Goal: Information Seeking & Learning: Find specific fact

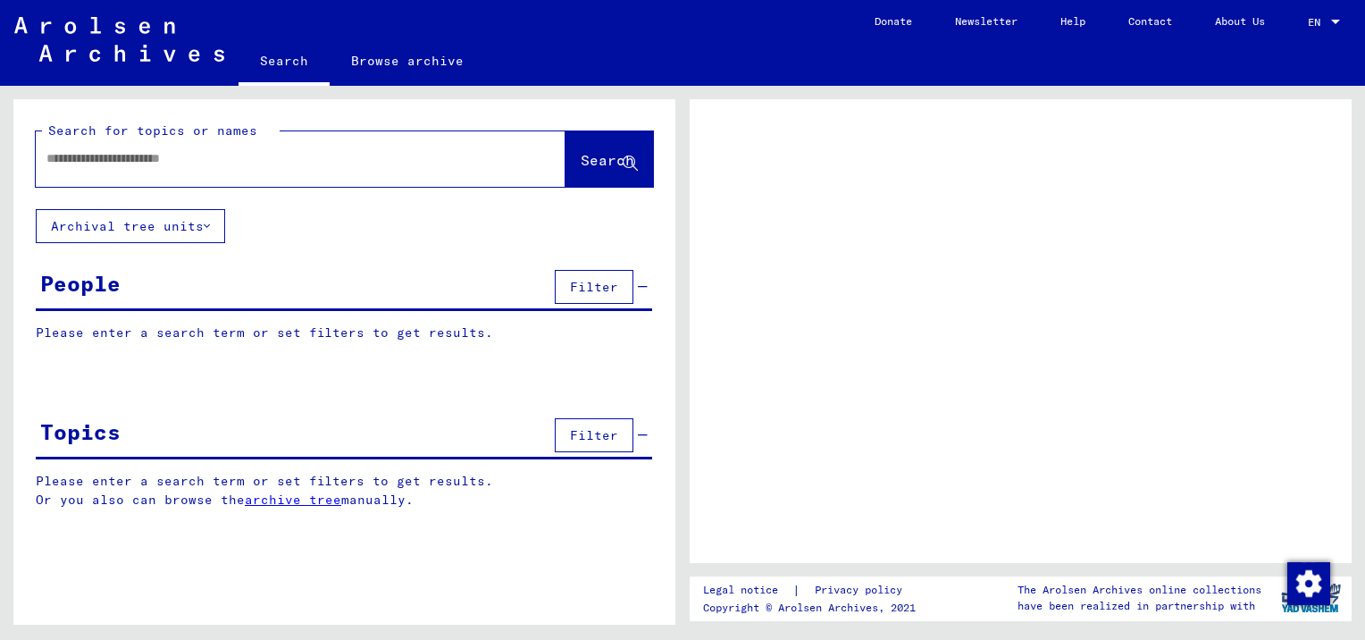
click at [130, 175] on div at bounding box center [279, 158] width 487 height 40
click at [112, 160] on input "text" at bounding box center [284, 158] width 476 height 19
click at [1309, 20] on span "EN" at bounding box center [1318, 22] width 20 height 13
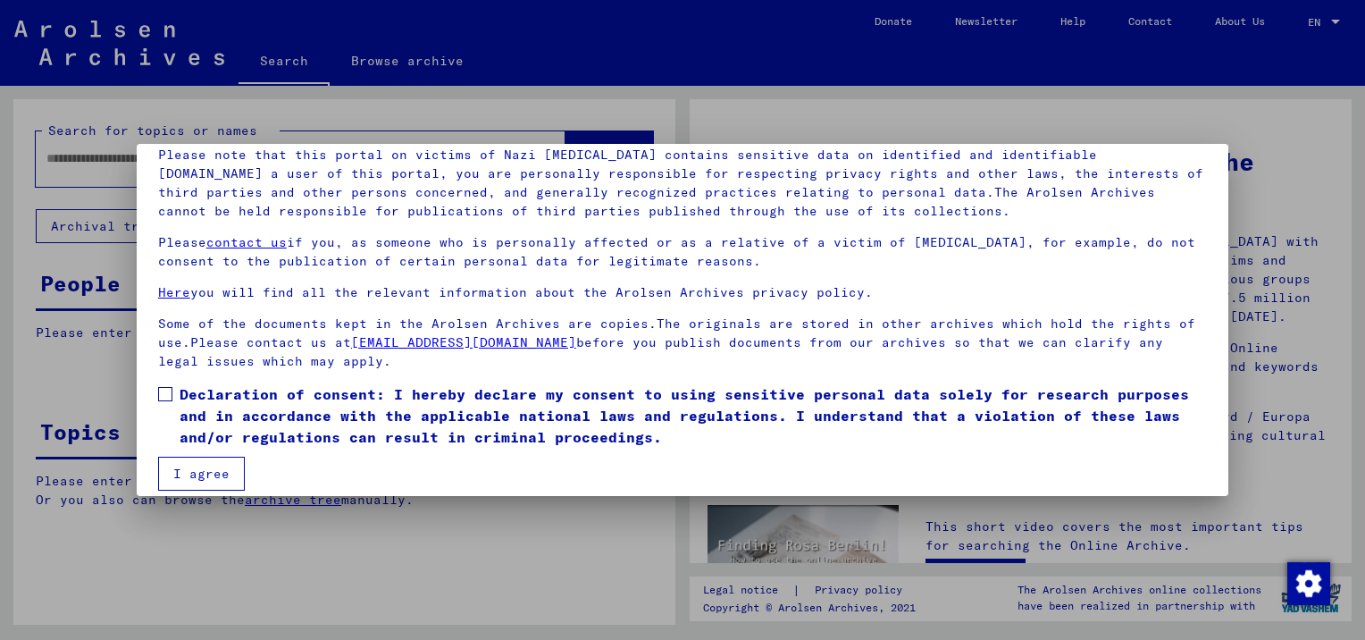
scroll to position [144, 0]
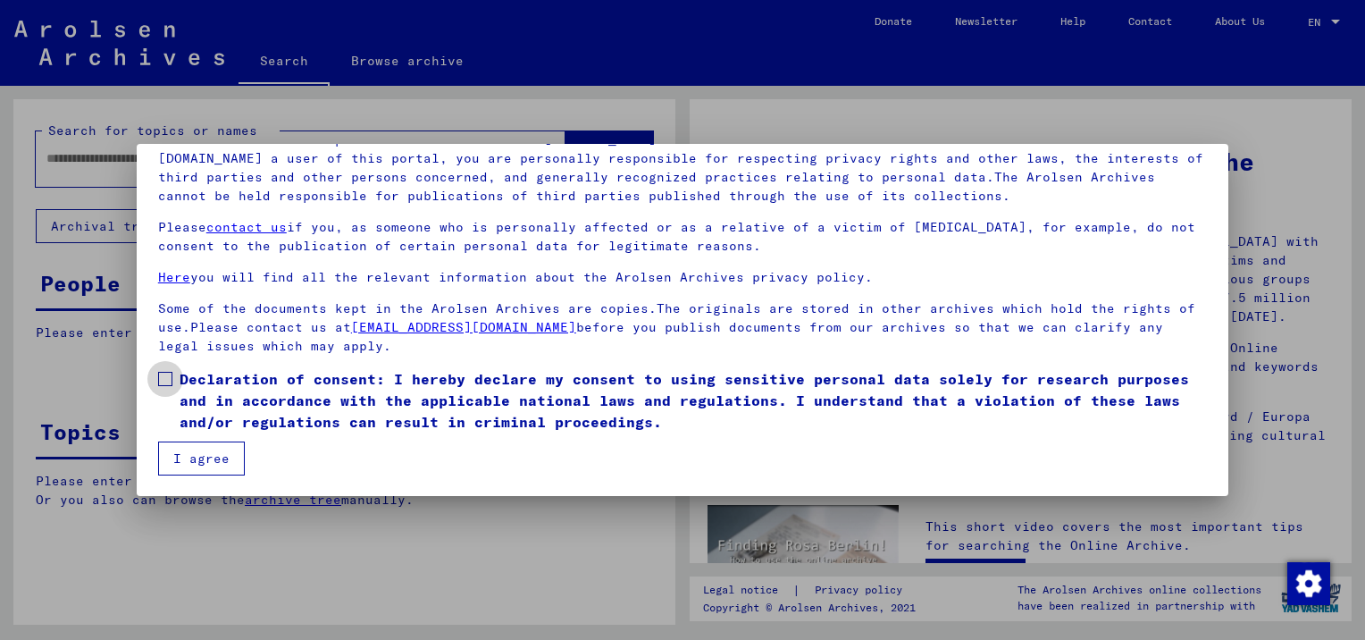
click at [170, 372] on span at bounding box center [165, 379] width 14 height 14
click at [207, 457] on button "I agree" at bounding box center [201, 458] width 87 height 34
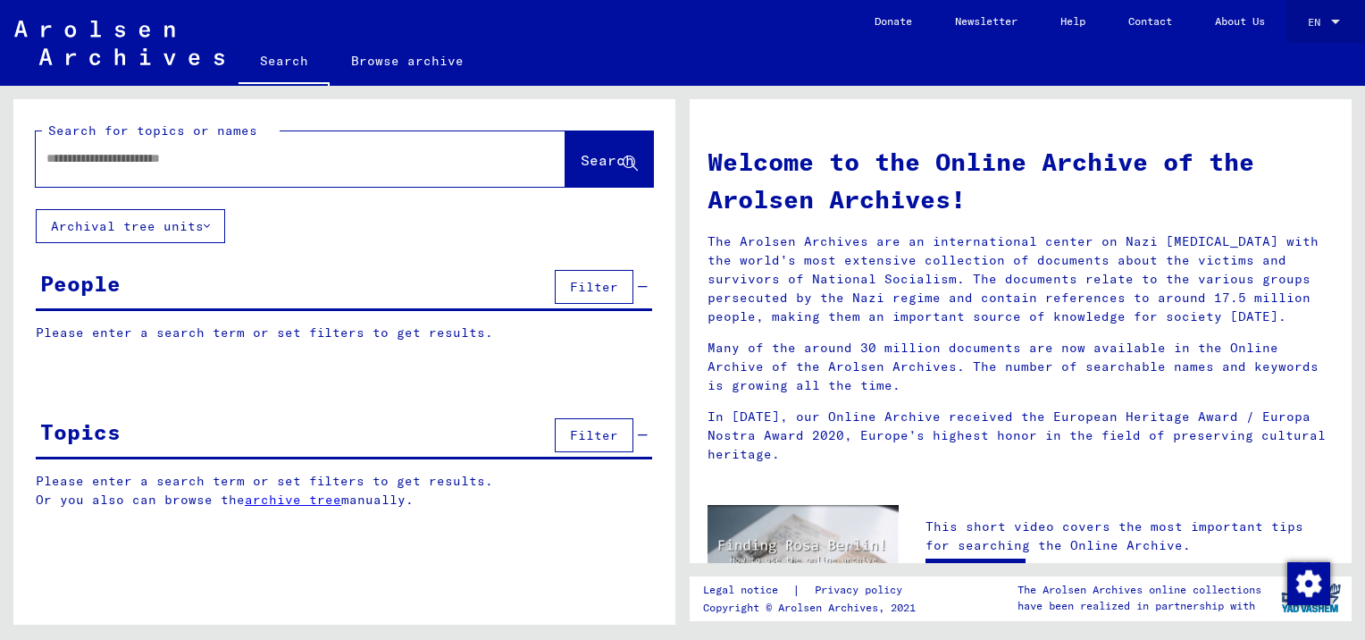
click at [1328, 23] on div "EN" at bounding box center [1326, 22] width 36 height 13
click at [1291, 67] on span "Deutsch" at bounding box center [1291, 63] width 44 height 13
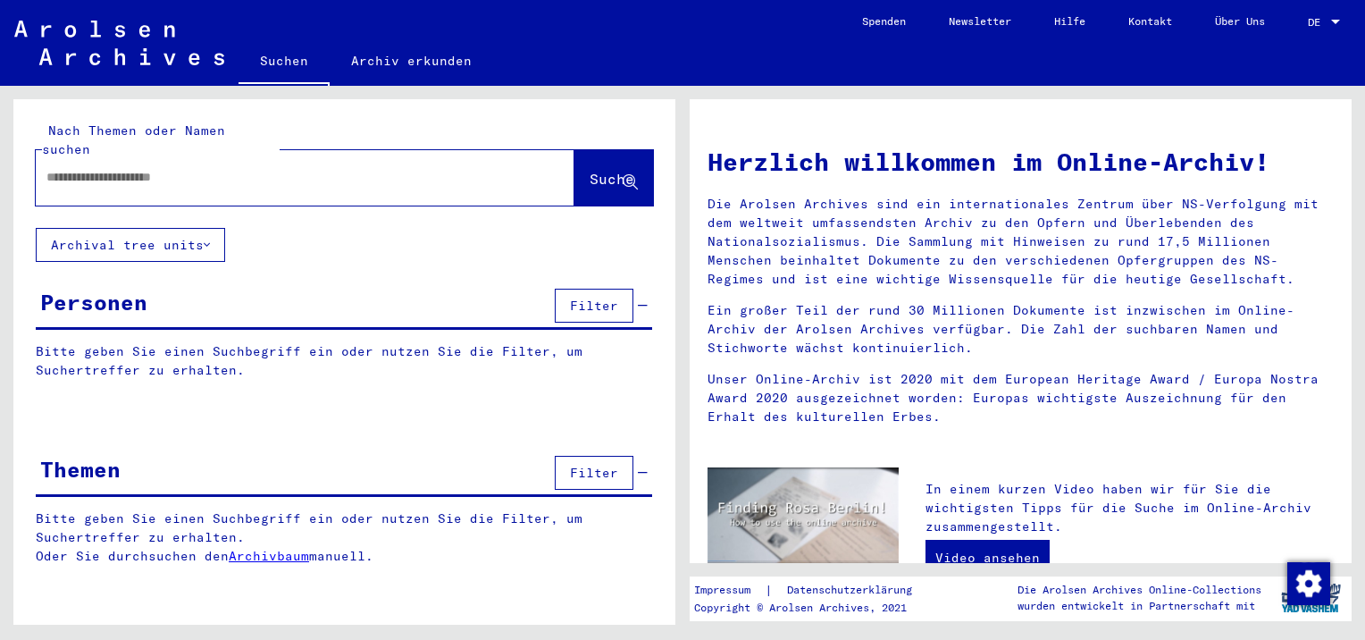
click at [147, 168] on input "text" at bounding box center [283, 177] width 474 height 19
type input "**********"
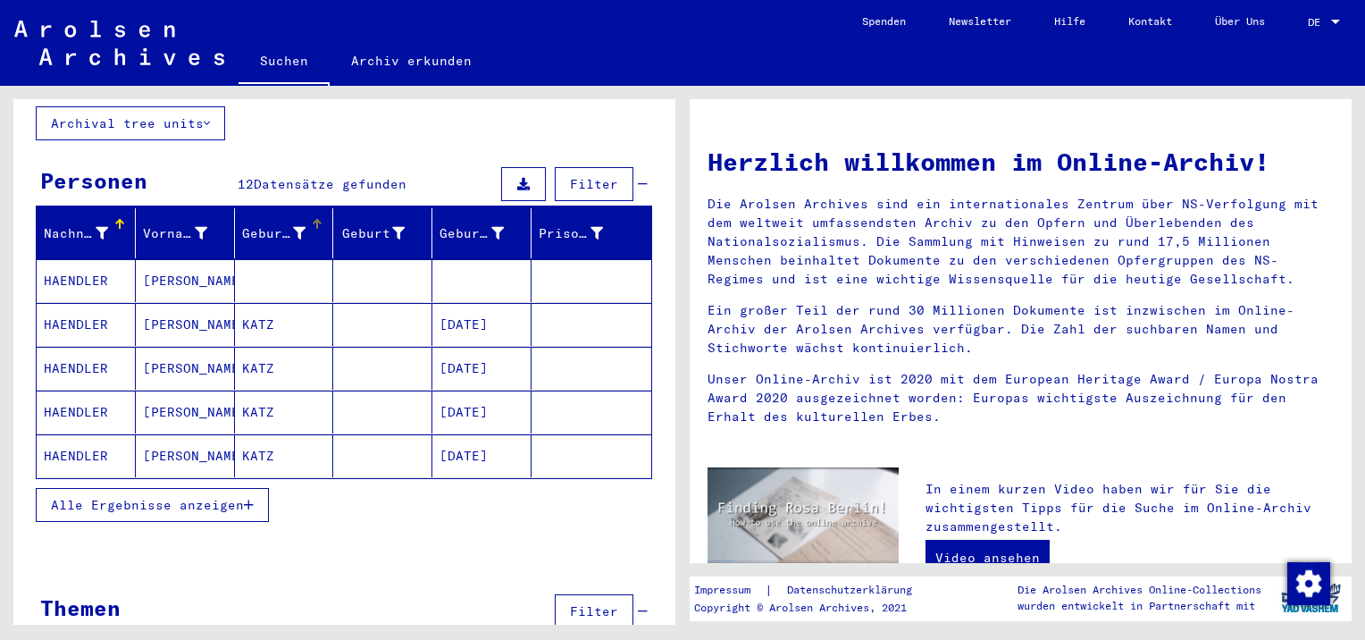
scroll to position [142, 0]
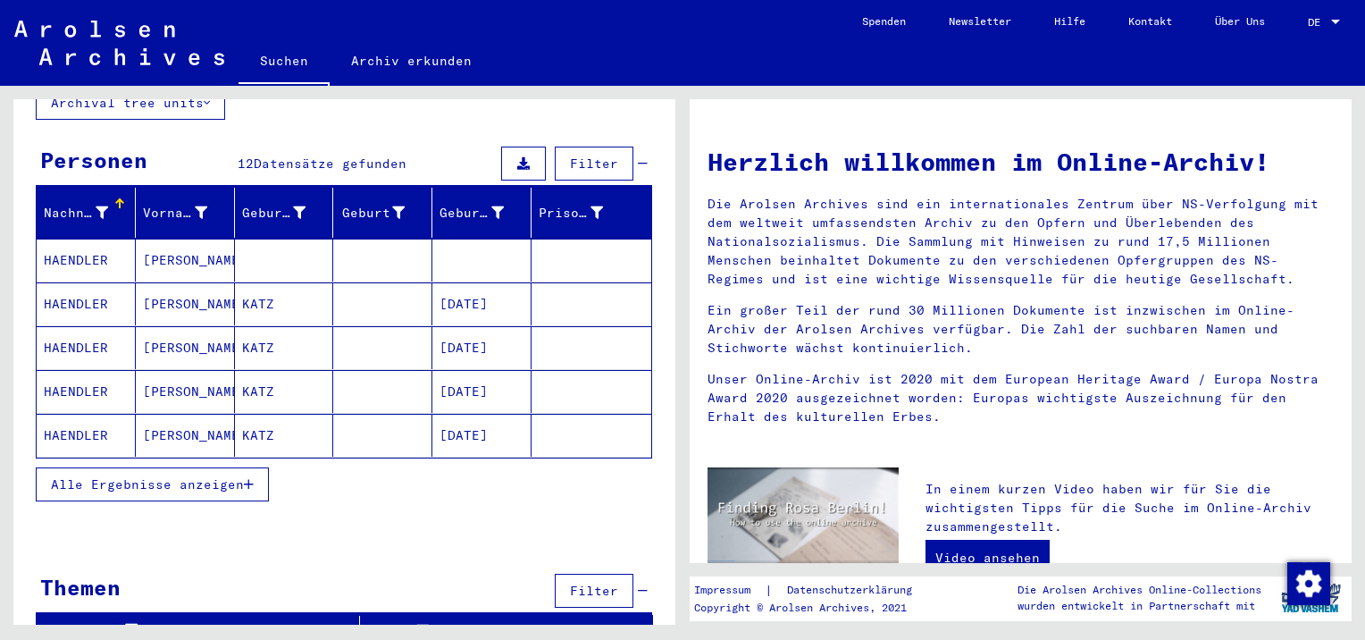
click at [86, 282] on mat-cell "HAENDLER" at bounding box center [86, 303] width 99 height 43
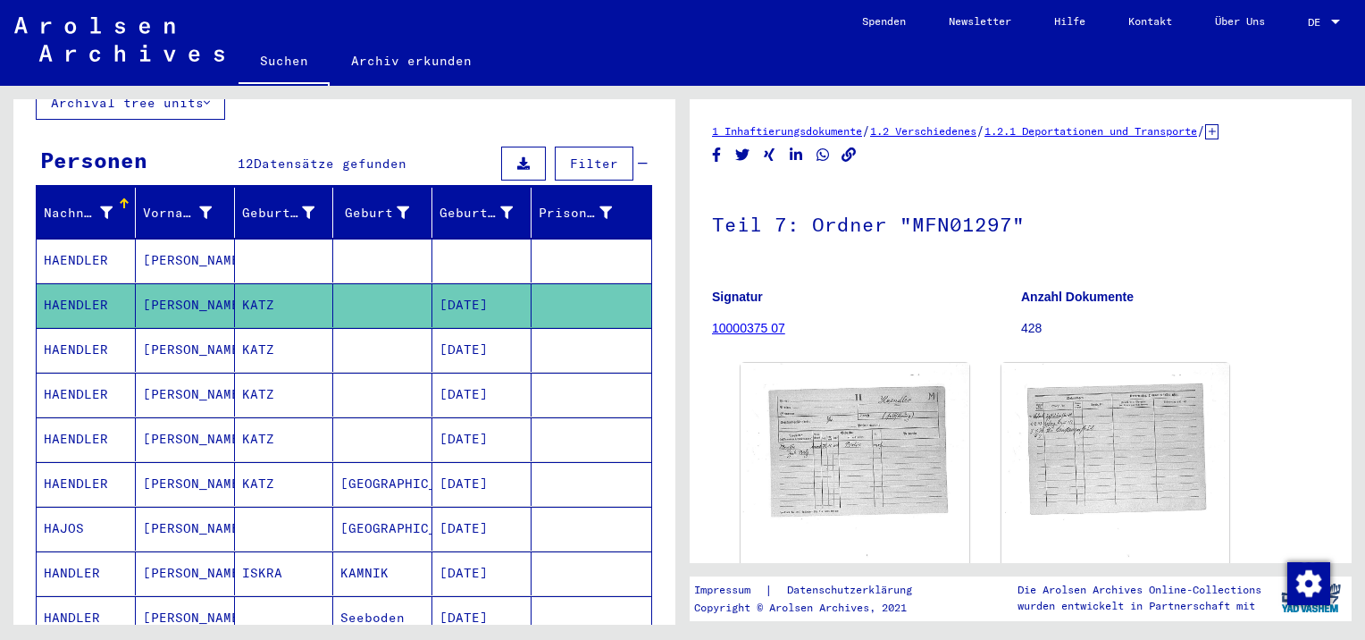
click at [73, 379] on mat-cell "HAENDLER" at bounding box center [86, 395] width 99 height 44
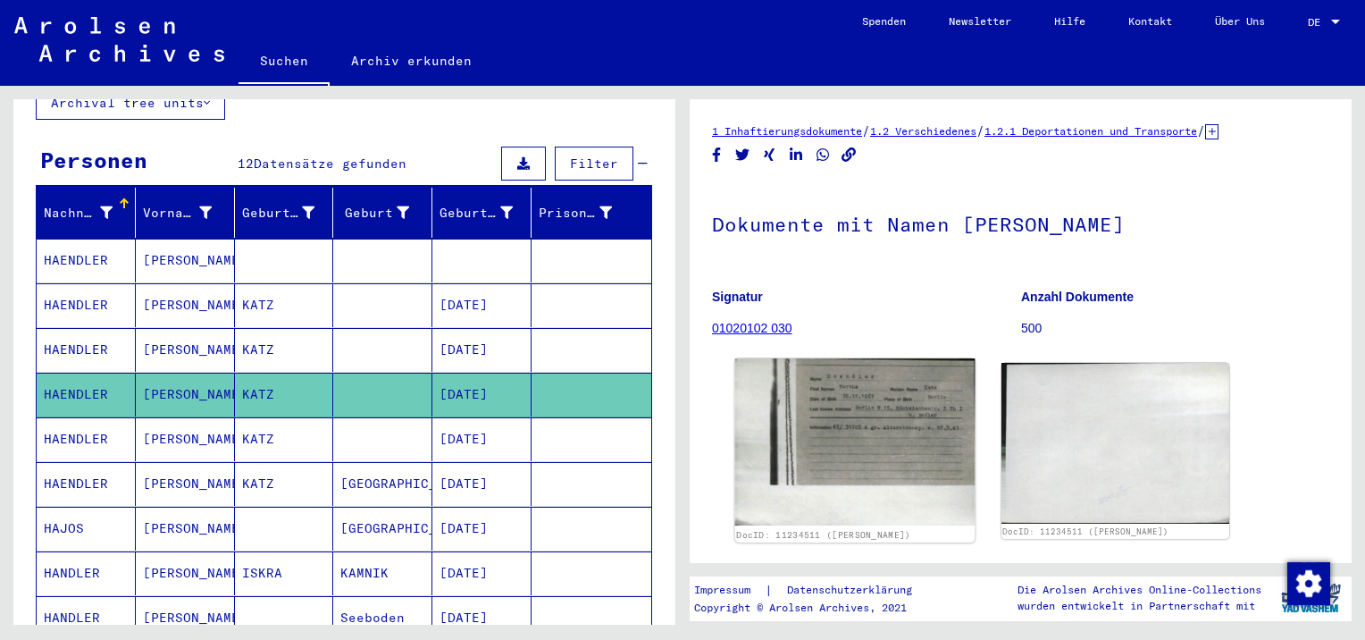
click at [860, 436] on img at bounding box center [854, 441] width 239 height 167
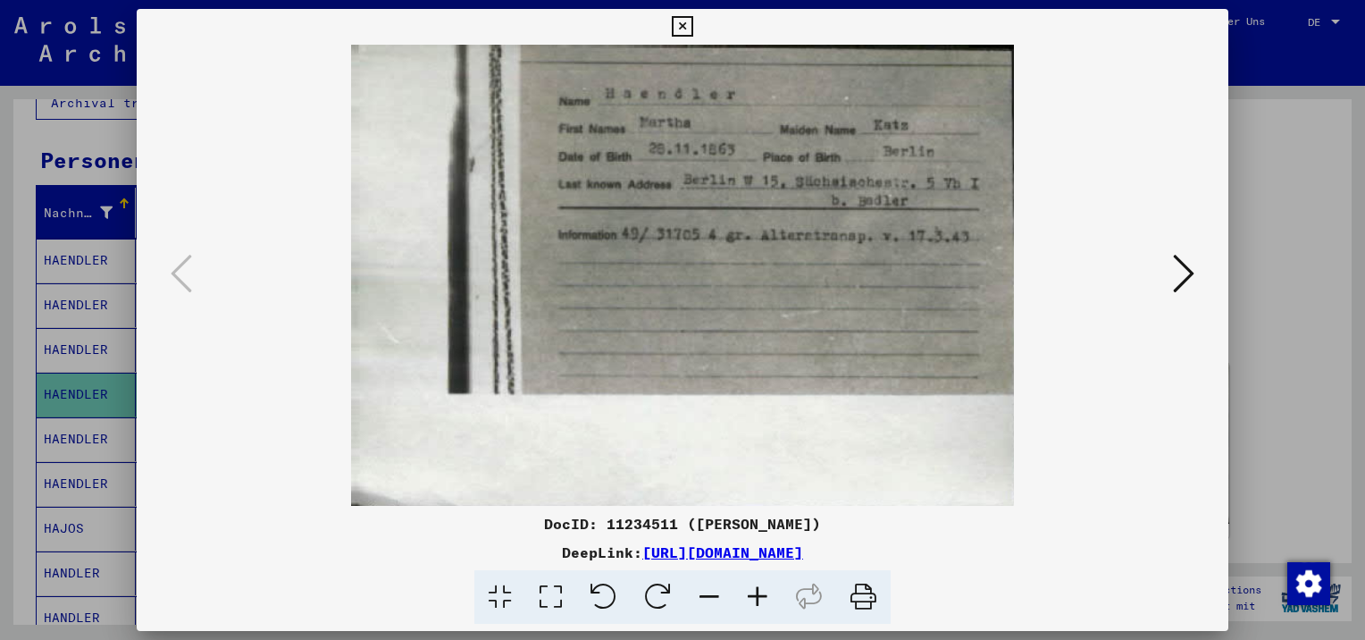
click at [1288, 240] on div at bounding box center [682, 320] width 1365 height 640
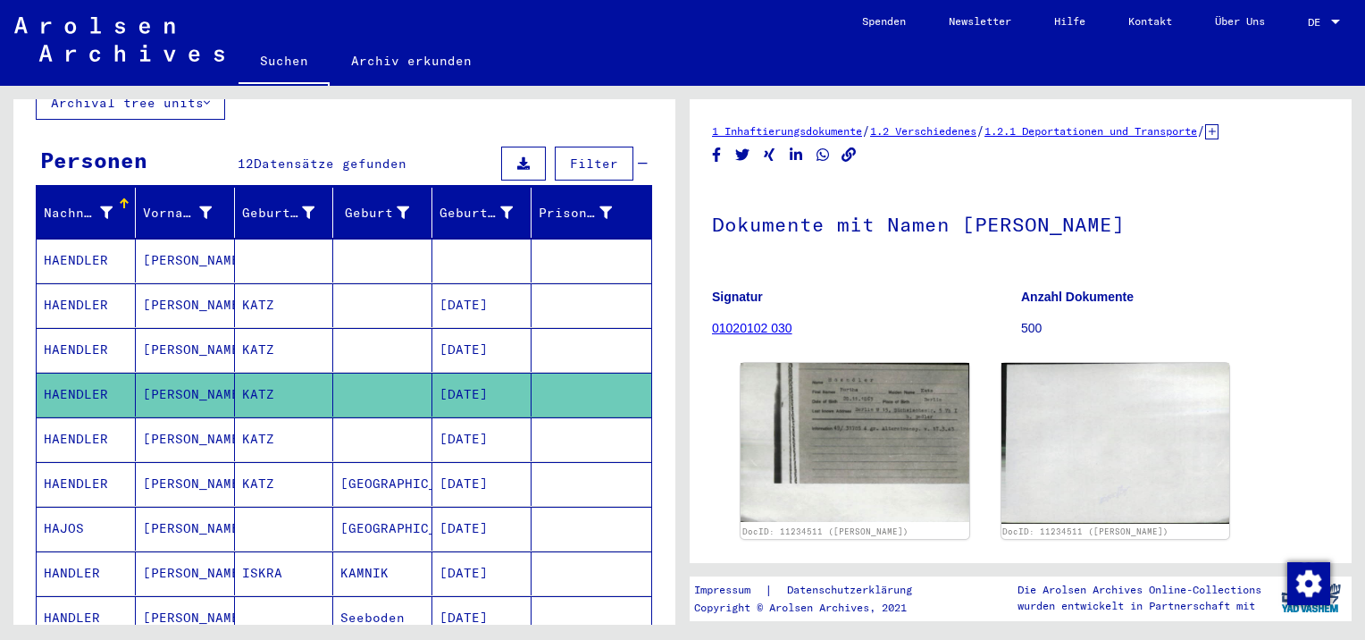
click at [113, 462] on mat-cell "HAENDLER" at bounding box center [86, 484] width 99 height 44
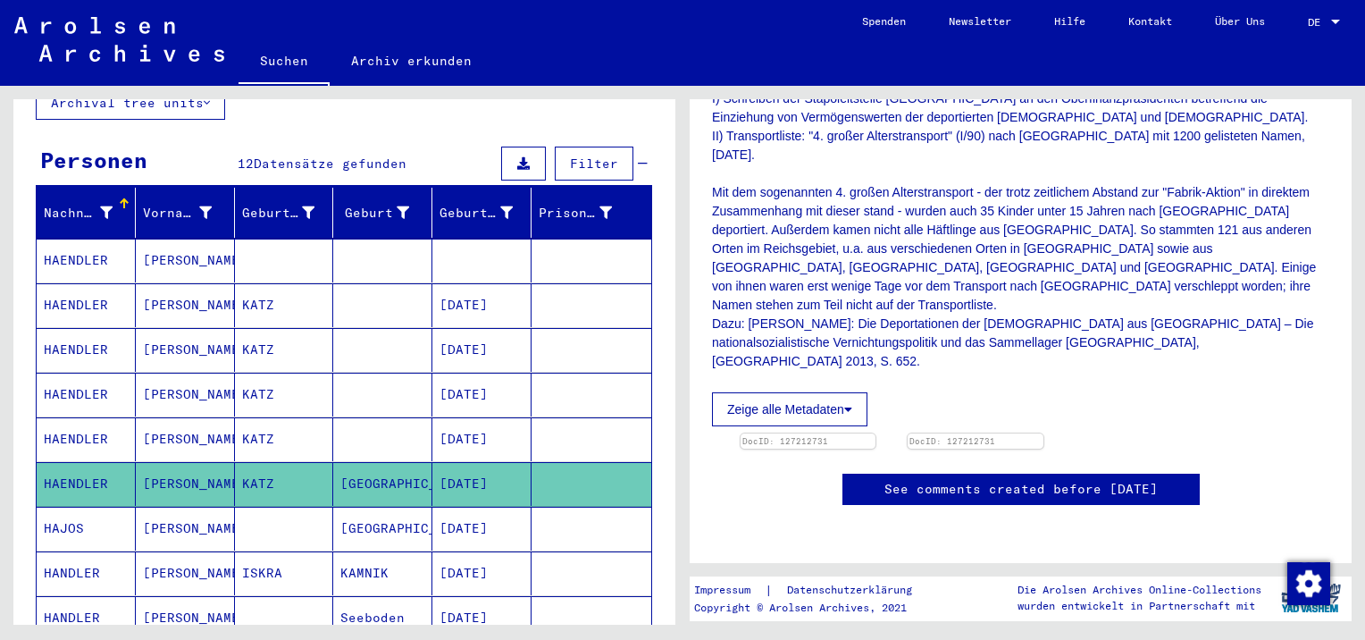
scroll to position [447, 0]
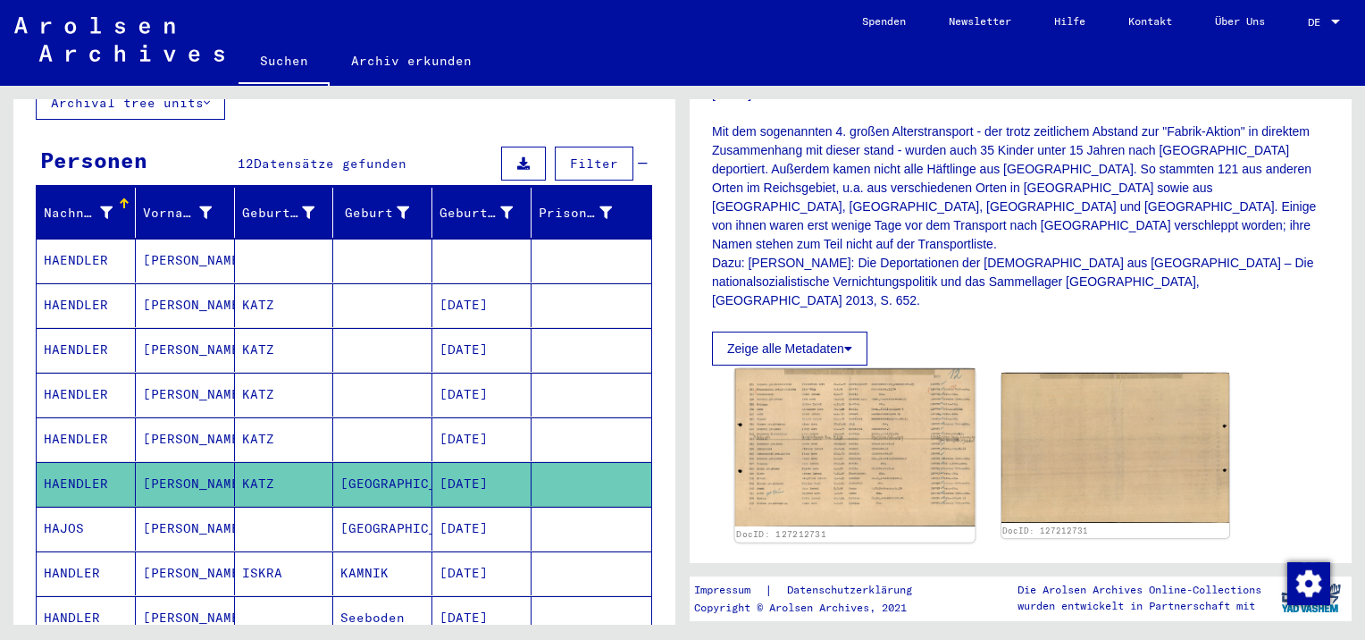
click at [882, 440] on img at bounding box center [854, 447] width 239 height 157
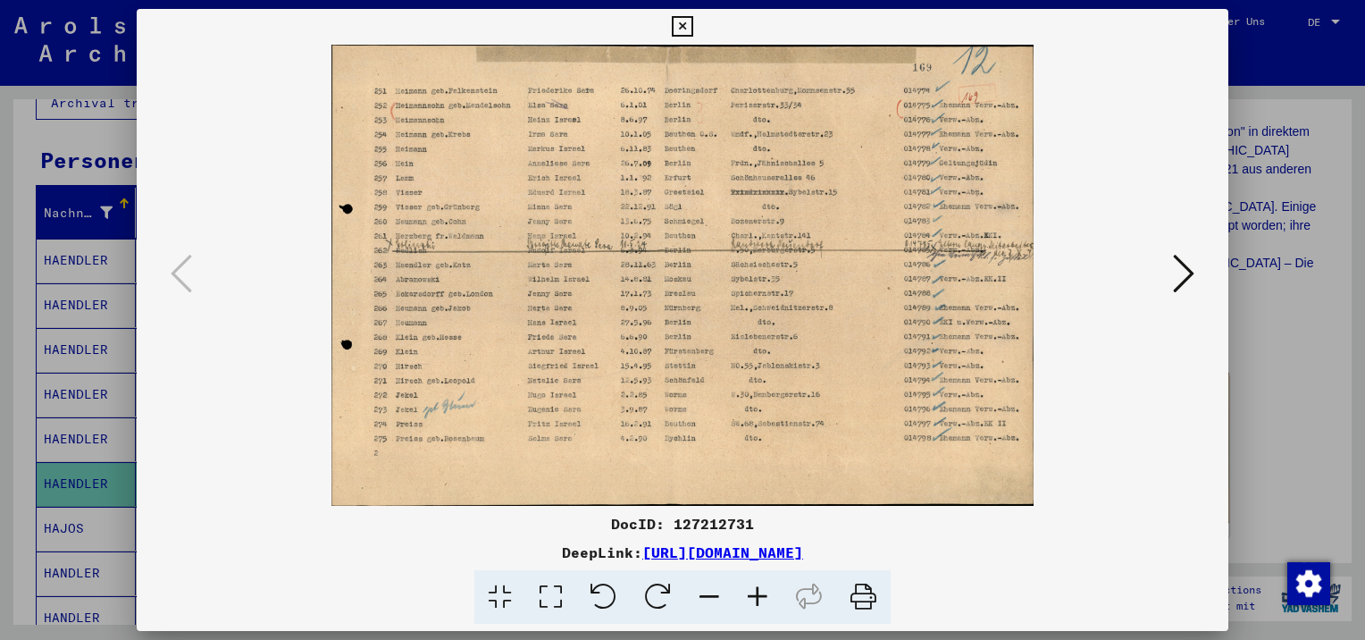
drag, startPoint x: 1061, startPoint y: 557, endPoint x: 593, endPoint y: 518, distance: 469.7
click at [593, 518] on div "DocID: 127212731 DeepLink: [URL][DOMAIN_NAME]" at bounding box center [683, 569] width 1092 height 112
copy div "DocID: 127212731 DeepLink: [URL][DOMAIN_NAME]"
drag, startPoint x: 693, startPoint y: 19, endPoint x: 836, endPoint y: 111, distance: 170.0
click at [693, 19] on button at bounding box center [681, 27] width 31 height 36
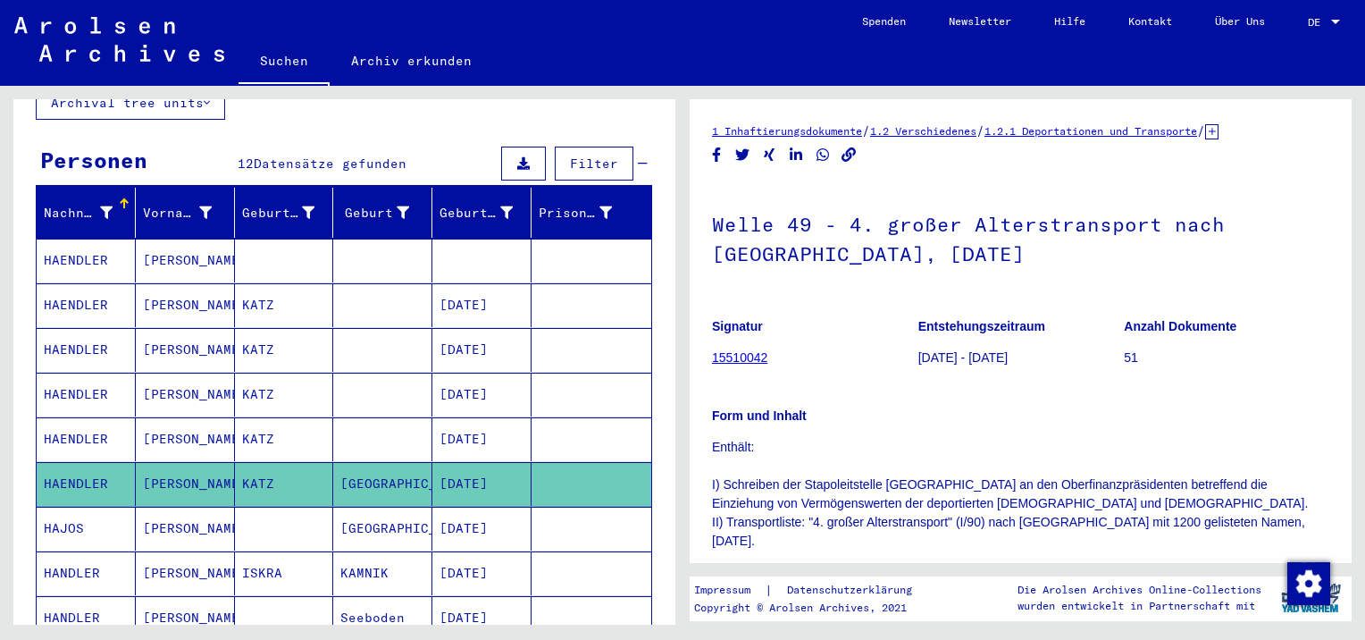
scroll to position [0, 0]
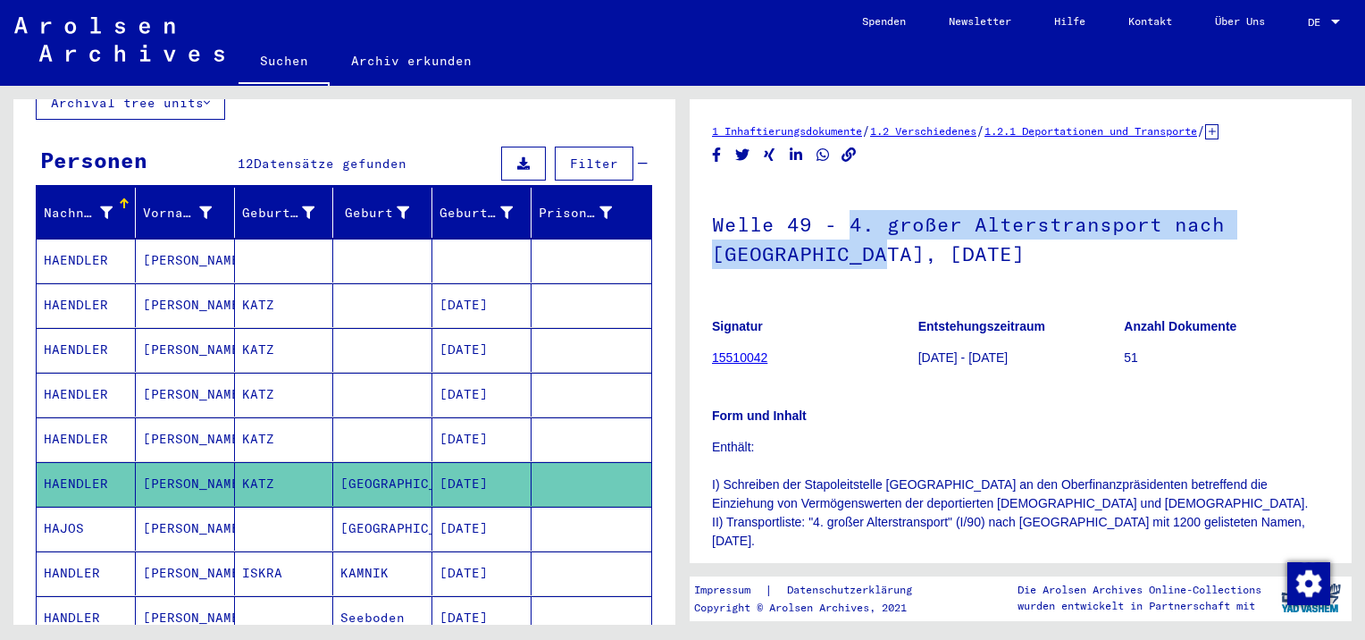
drag, startPoint x: 850, startPoint y: 227, endPoint x: 885, endPoint y: 253, distance: 44.1
click at [885, 253] on h1 "Welle 49 - 4. großer Alterstransport nach [GEOGRAPHIC_DATA], [DATE]" at bounding box center [1020, 237] width 617 height 108
copy h1 "4. großer Alterstransport nach [GEOGRAPHIC_DATA]"
